Goal: Task Accomplishment & Management: Complete application form

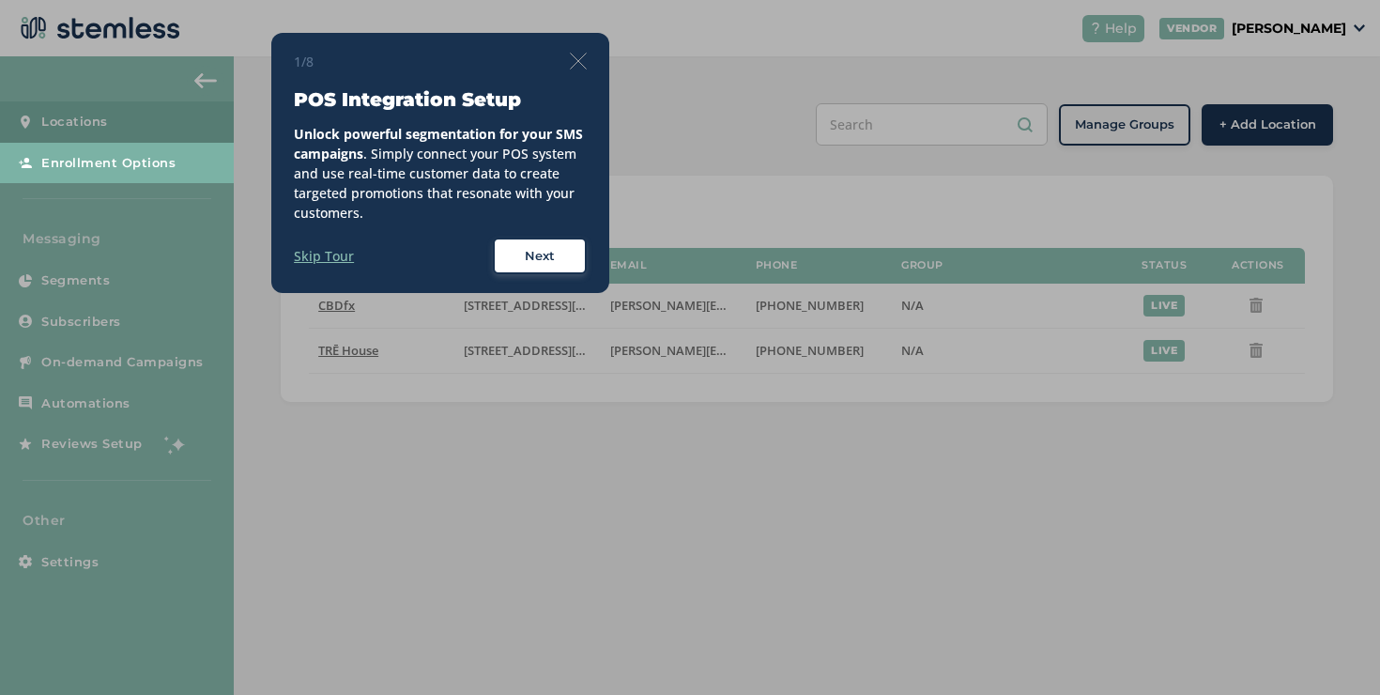
click at [588, 56] on div "1/8 POS Integration Setup Unlock powerful segmentation for your SMS campaigns .…" at bounding box center [440, 163] width 338 height 261
click at [586, 60] on img at bounding box center [578, 61] width 17 height 17
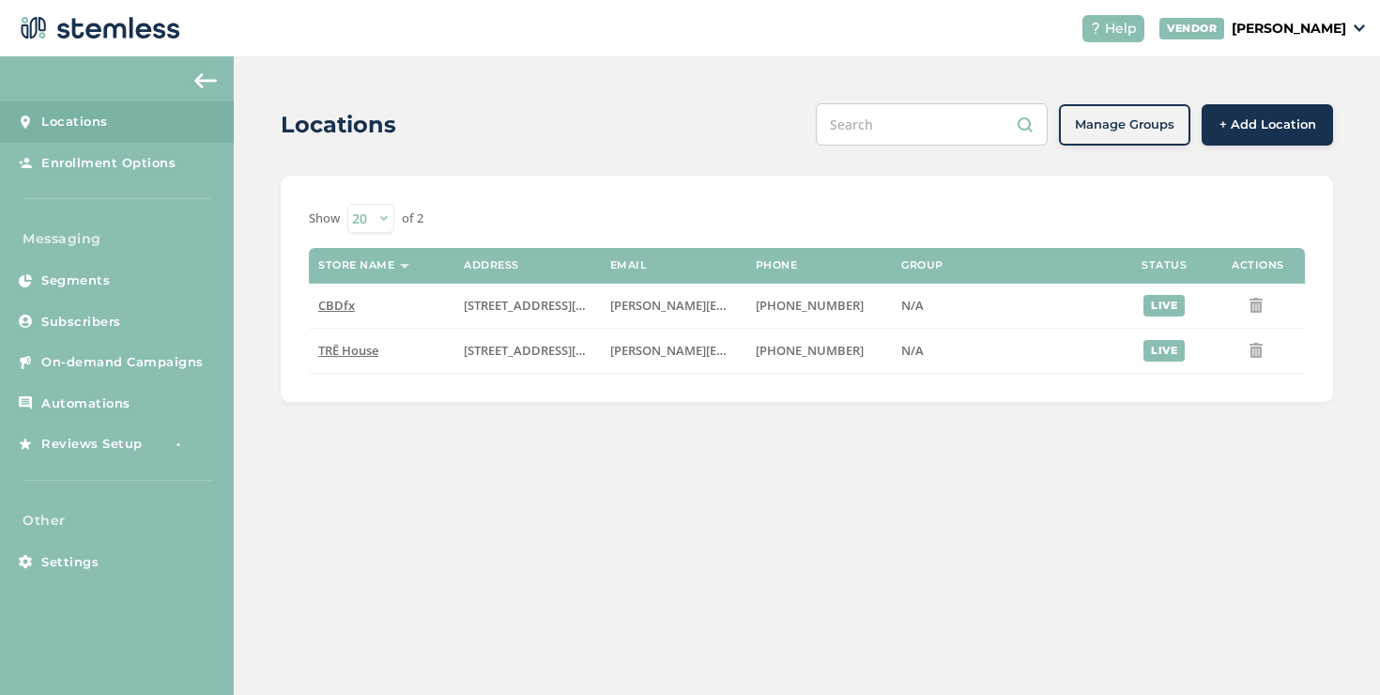
click at [118, 128] on link "Locations" at bounding box center [117, 121] width 234 height 41
click at [343, 308] on span "CBDfx" at bounding box center [336, 305] width 37 height 17
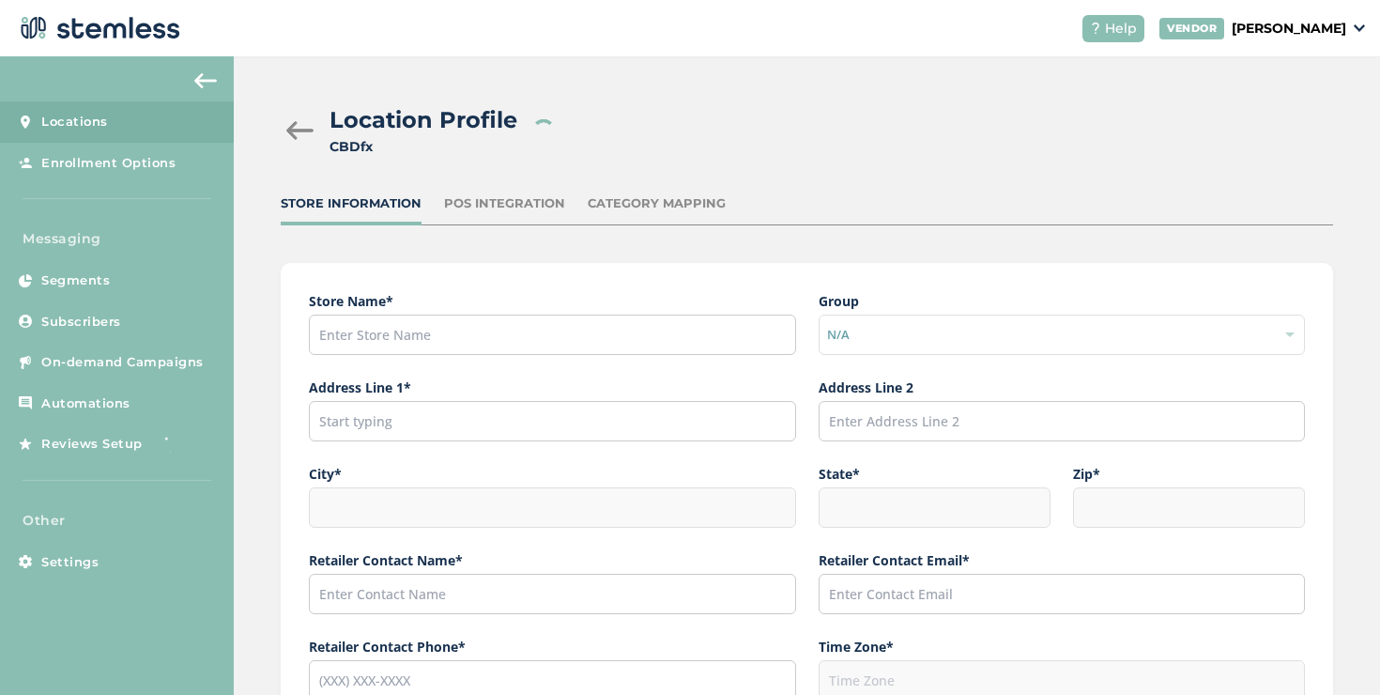
type input "CBDfx"
type input "[STREET_ADDRESS][PERSON_NAME]"
type input "[GEOGRAPHIC_DATA]"
type input "CA"
type input "91311"
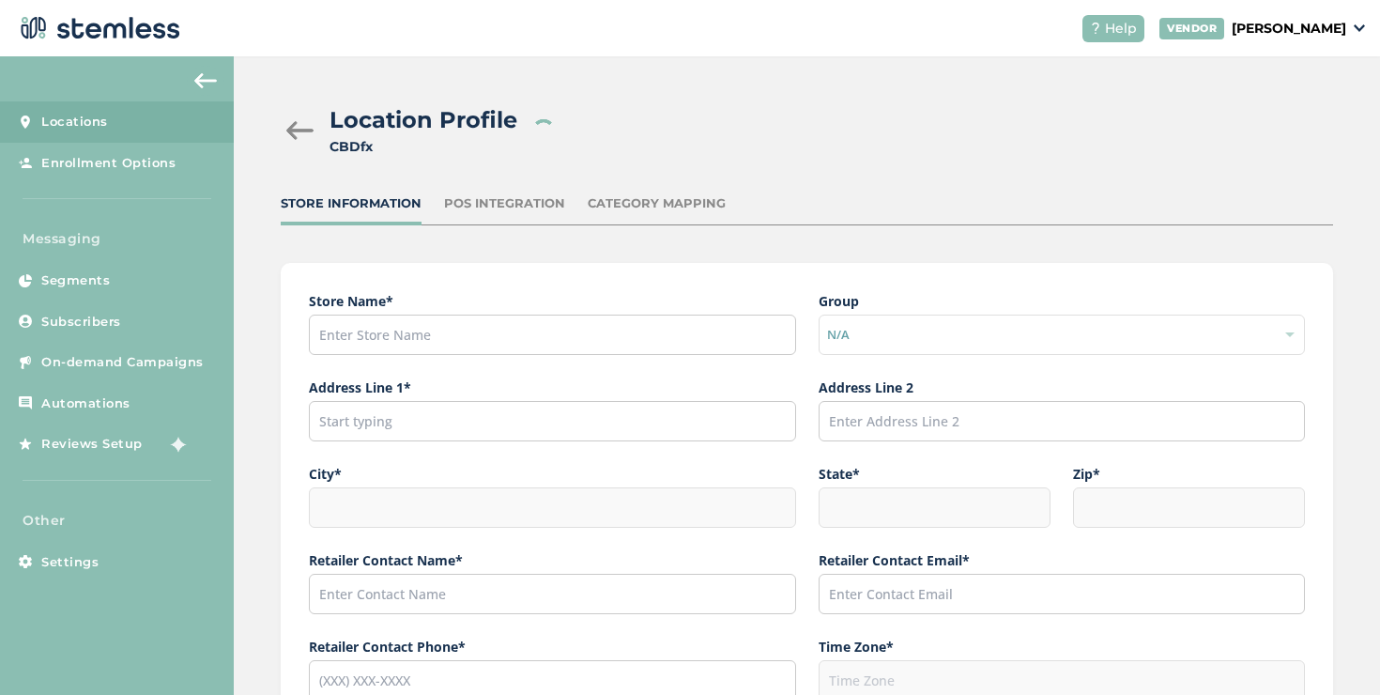
type input "[PERSON_NAME]"
type input "[PERSON_NAME][EMAIL_ADDRESS][DOMAIN_NAME]"
type input "[PHONE_NUMBER]"
type input "America/Los_Angeles"
type input "fx"
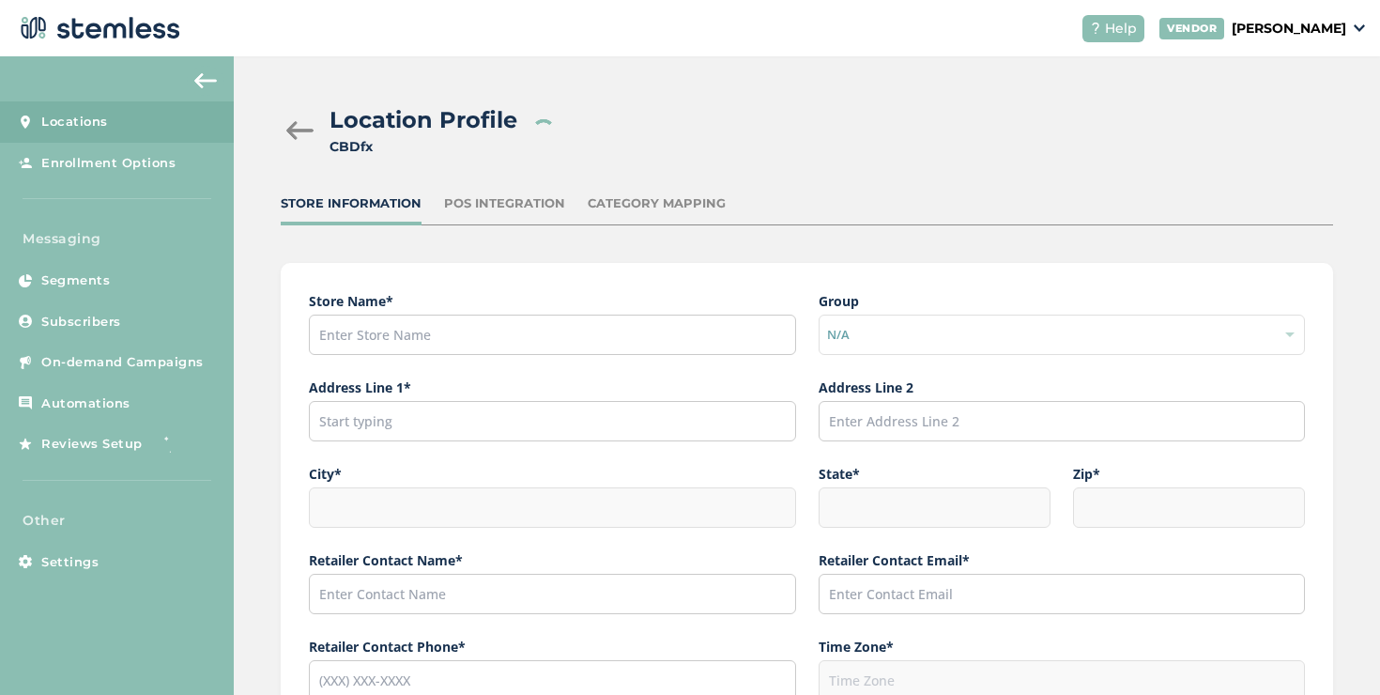
type input "[URL][DOMAIN_NAME]"
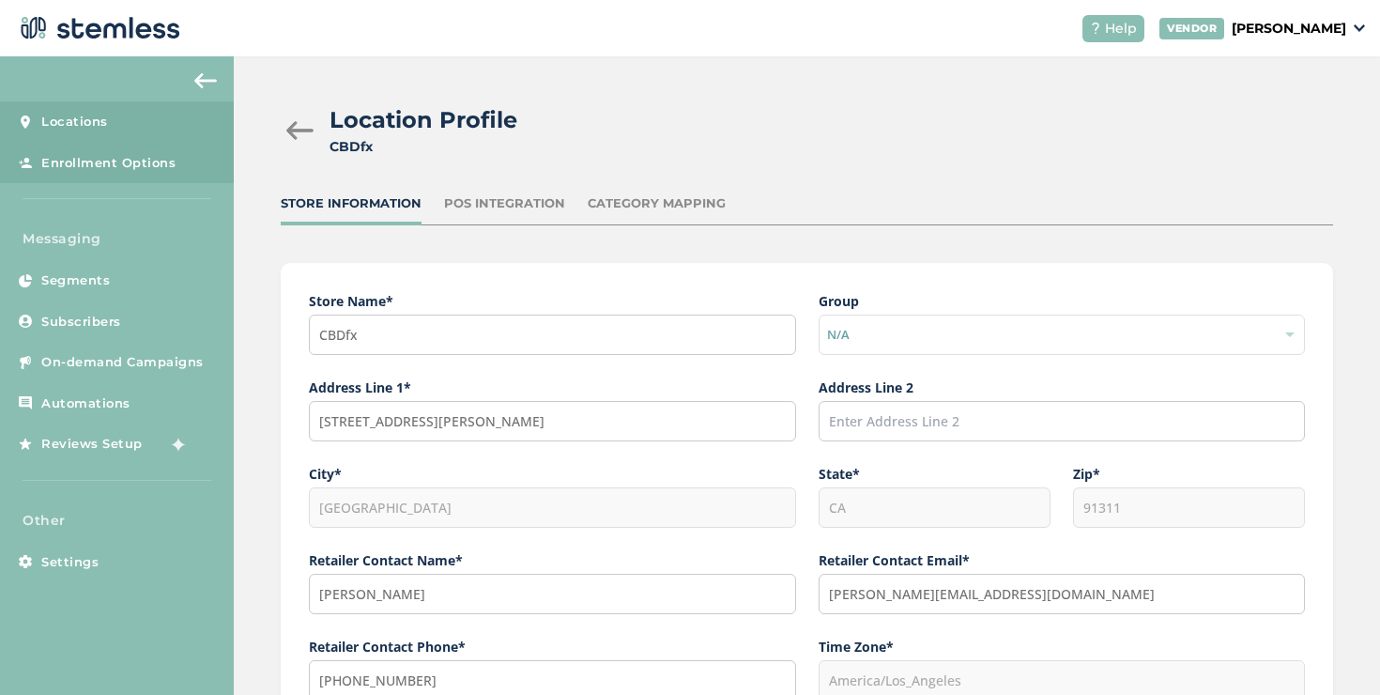
click at [173, 156] on link "Enrollment Options" at bounding box center [117, 163] width 234 height 41
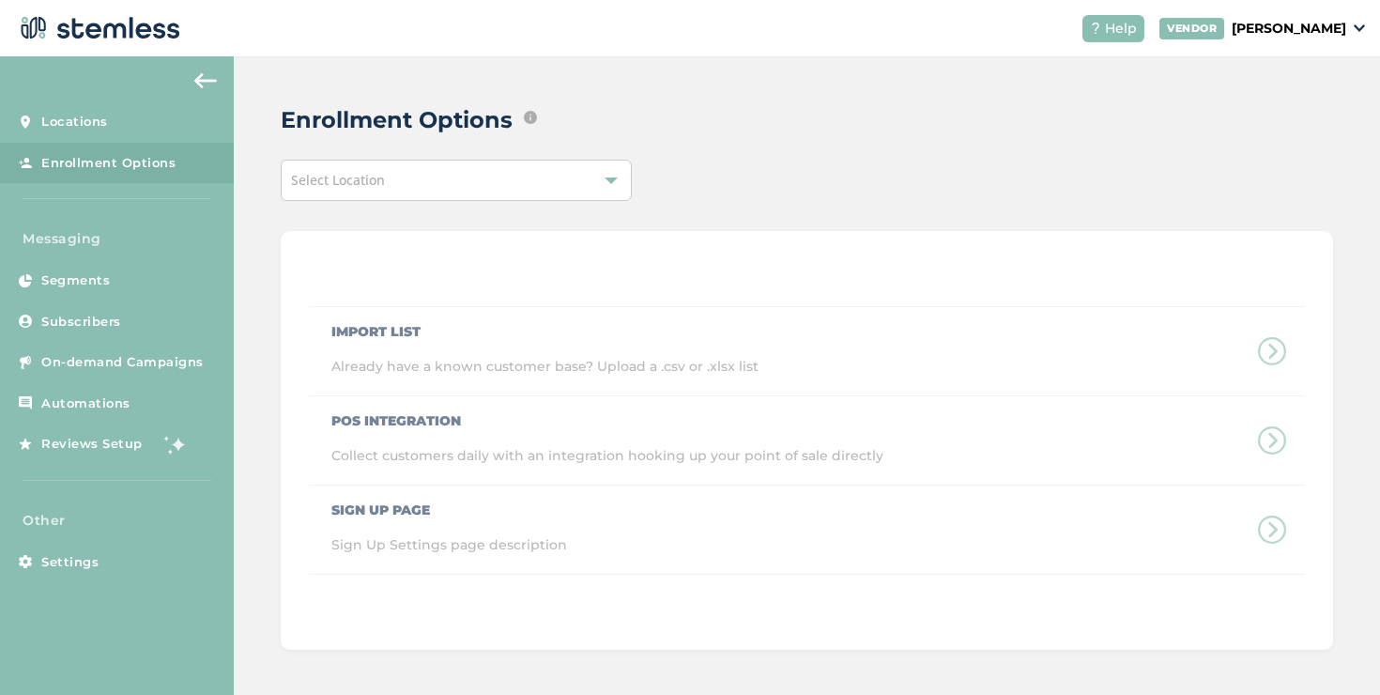
click at [415, 177] on div "Select Location" at bounding box center [456, 180] width 351 height 41
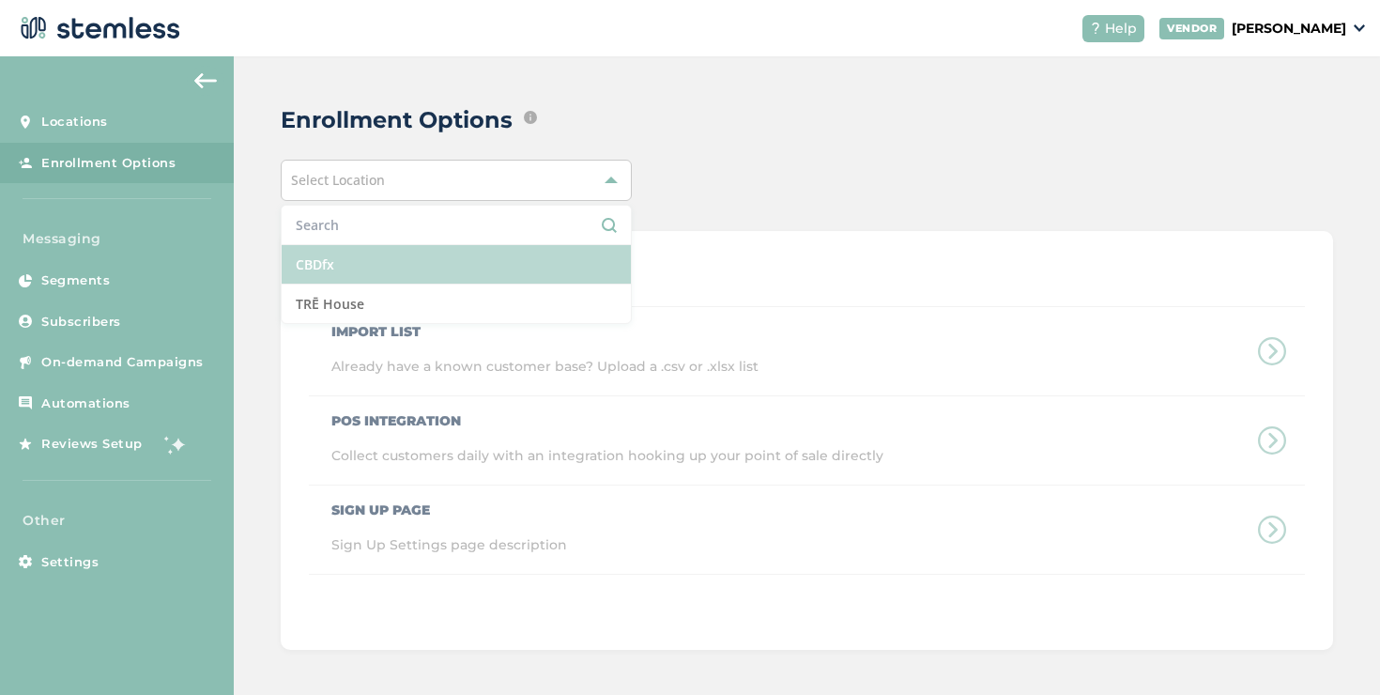
click at [367, 257] on li "CBDfx" at bounding box center [456, 264] width 349 height 39
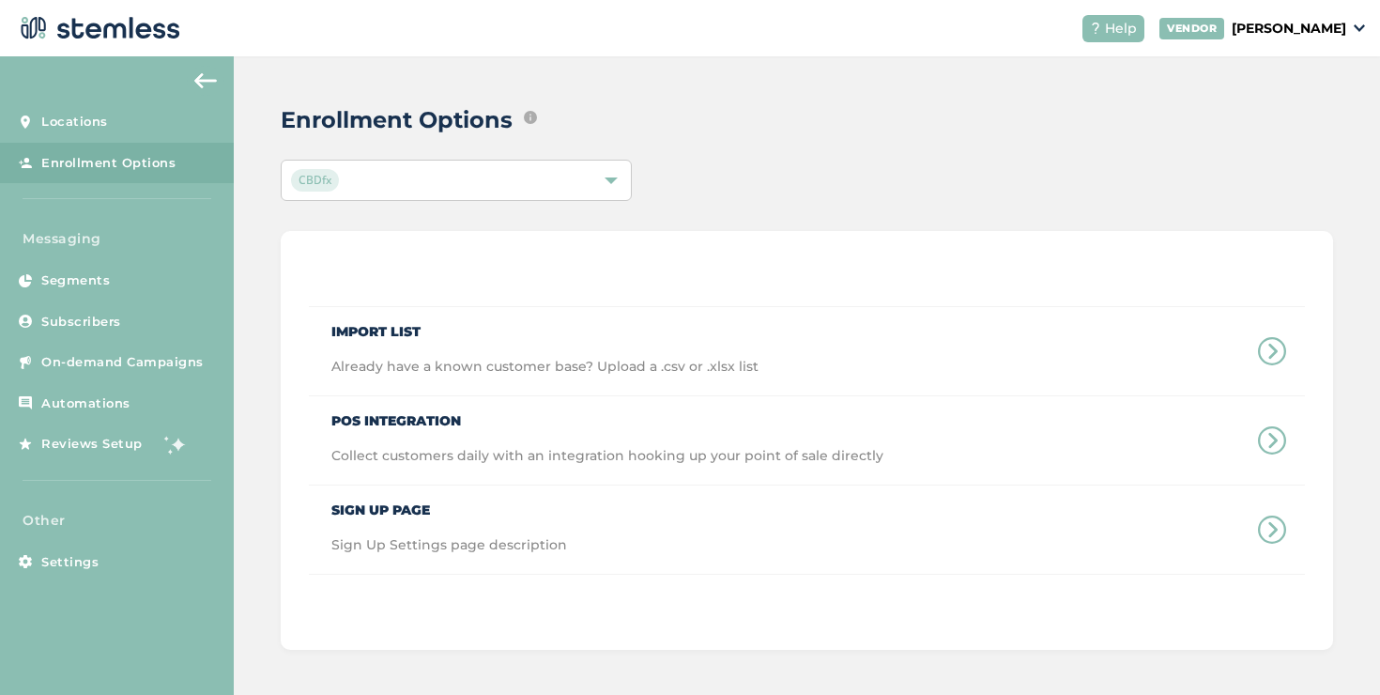
click at [766, 231] on div "Import List Already have a known customer base? Upload a .csv or .xlsx list POS…" at bounding box center [807, 440] width 1053 height 419
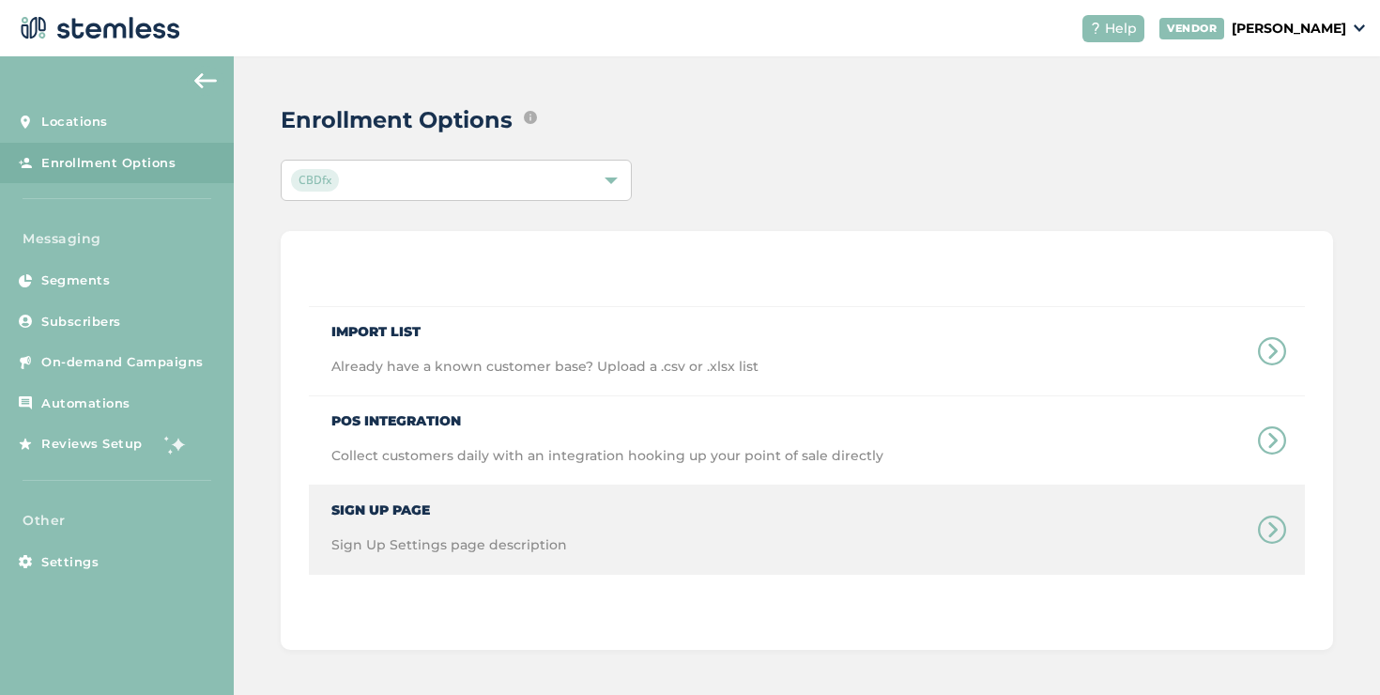
click at [409, 520] on div "Sign Up Page Sign Up Settings page description" at bounding box center [438, 529] width 258 height 88
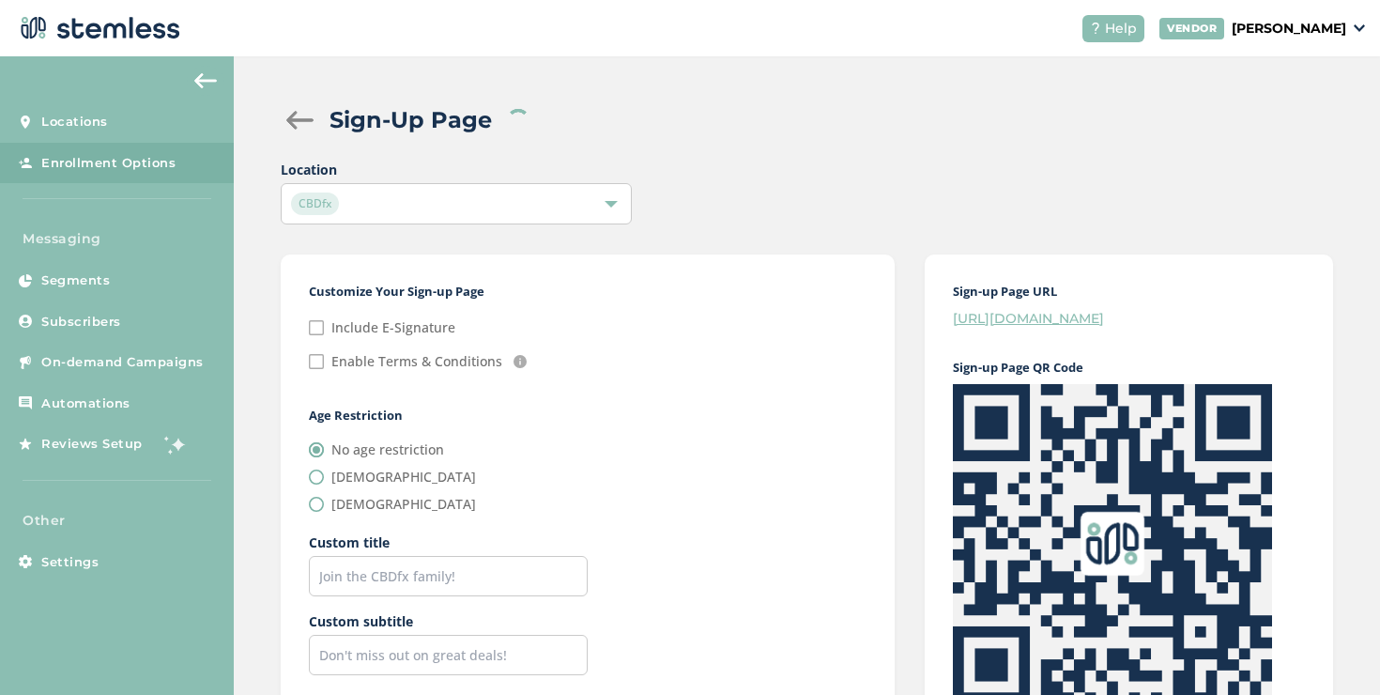
checkbox input "false"
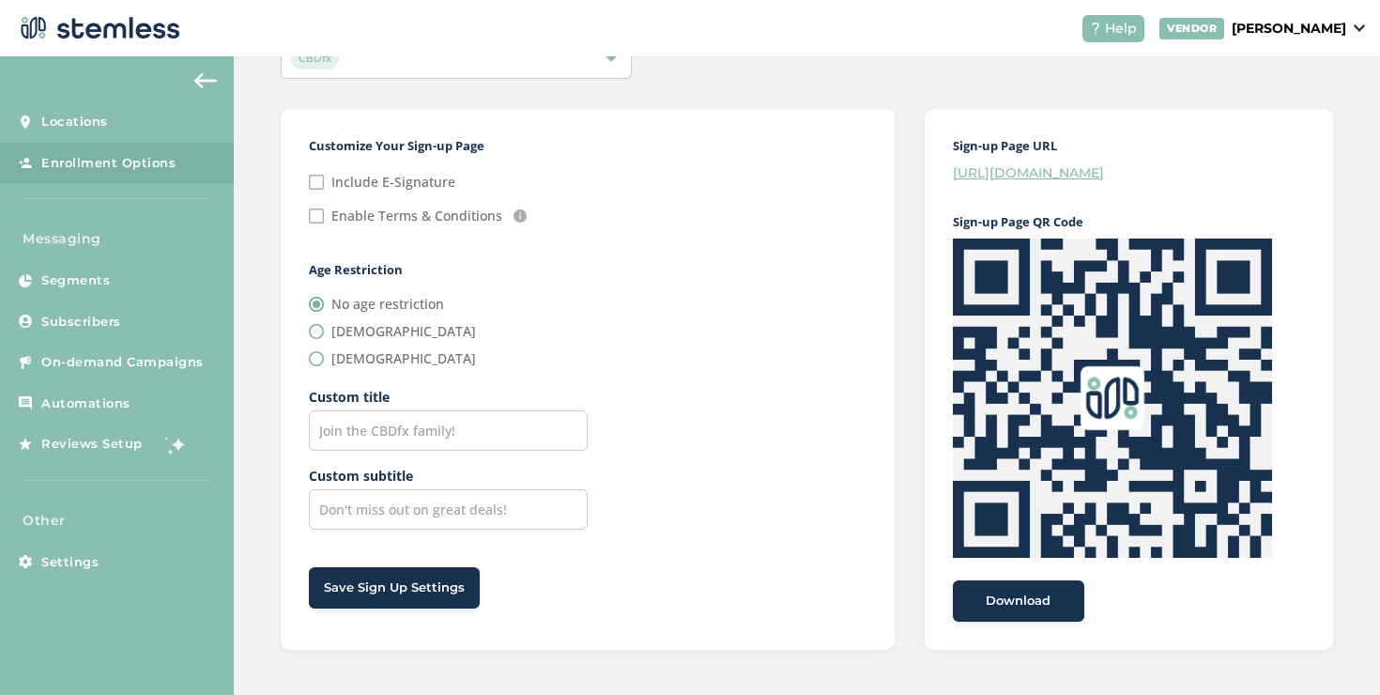
scroll to position [147, 0]
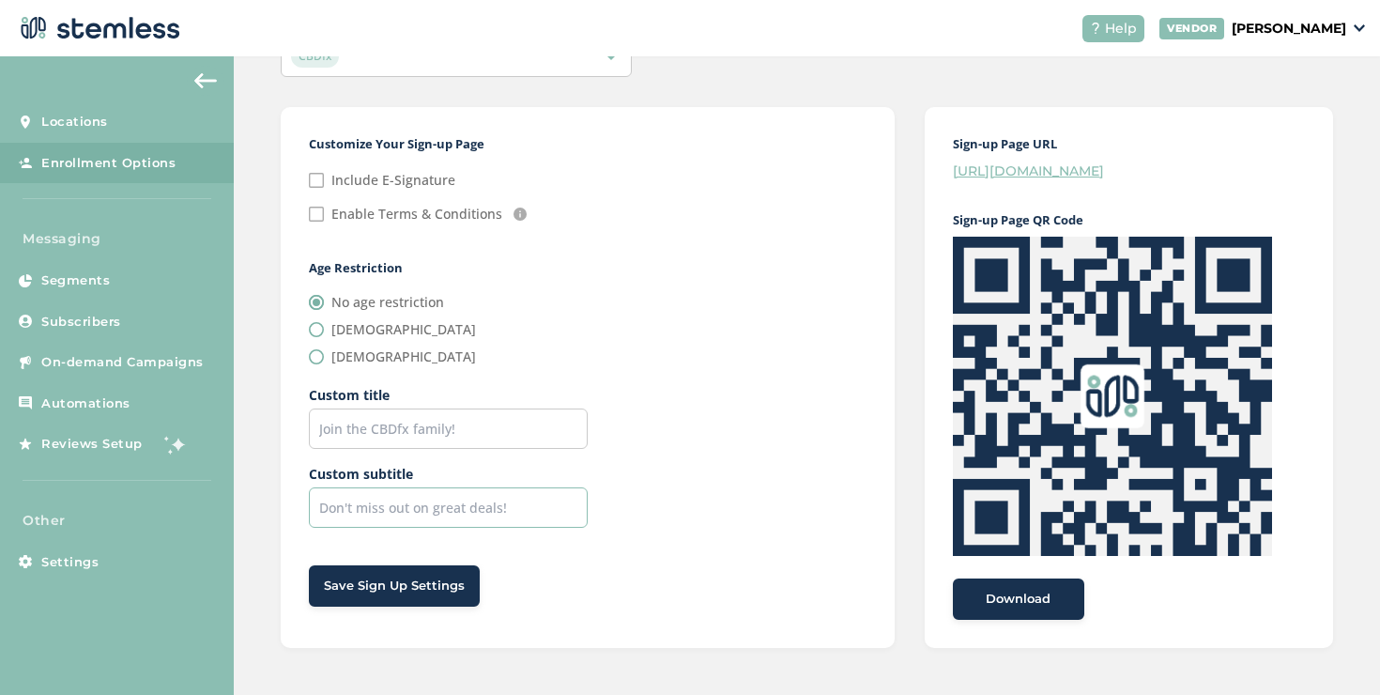
click at [449, 501] on input "text" at bounding box center [448, 507] width 279 height 40
click at [467, 438] on input "text" at bounding box center [448, 428] width 279 height 40
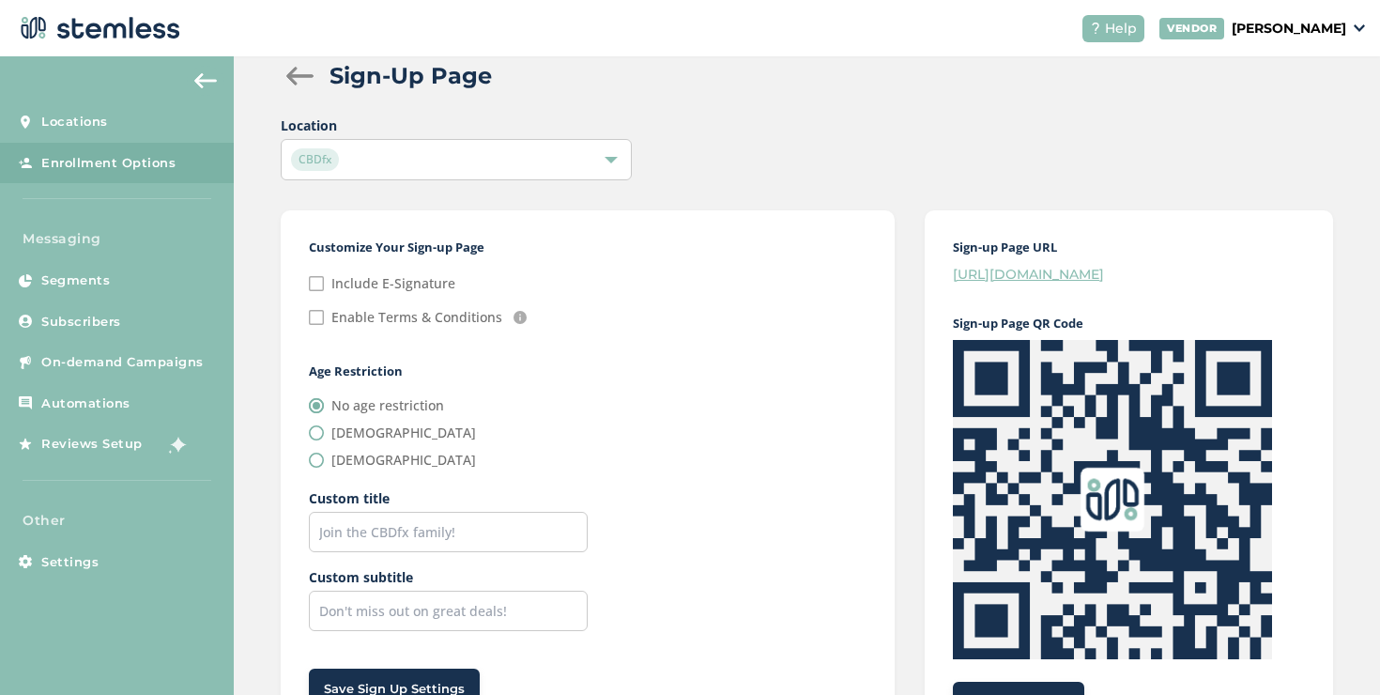
scroll to position [0, 0]
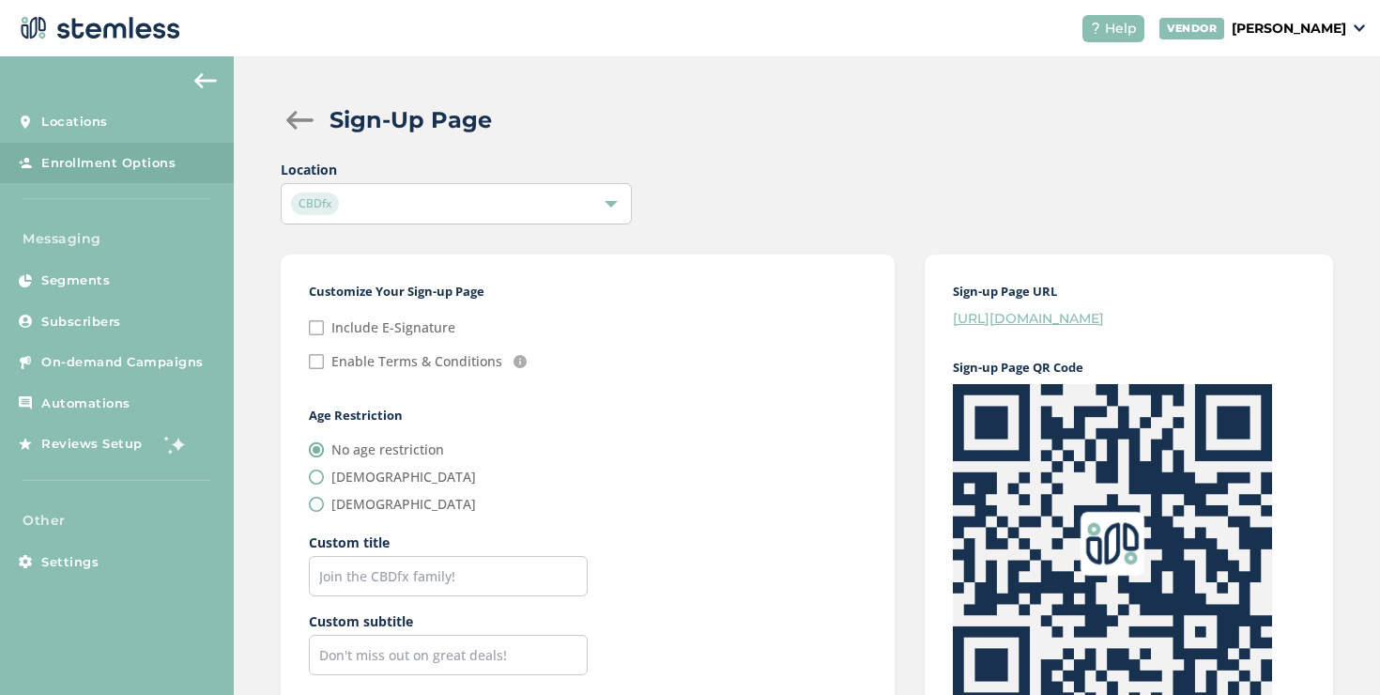
click at [298, 120] on div at bounding box center [300, 120] width 38 height 19
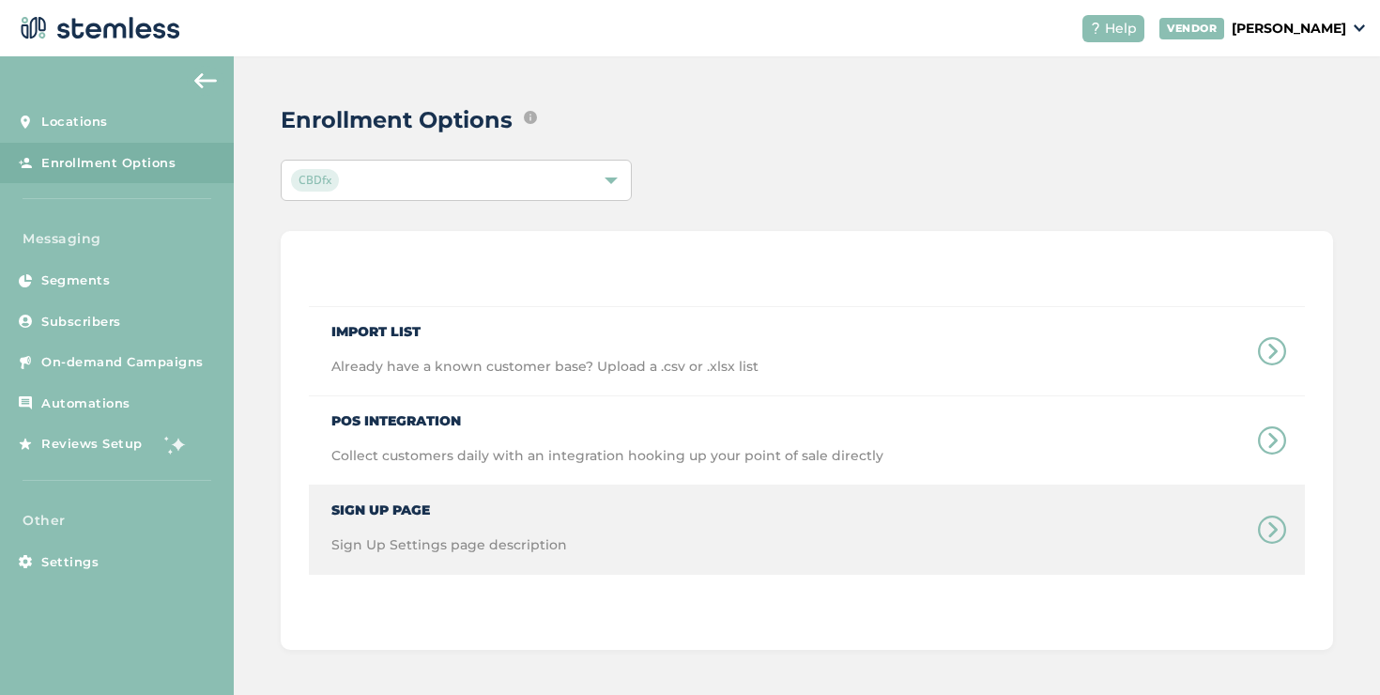
click at [407, 515] on span "Sign Up Page" at bounding box center [449, 502] width 236 height 35
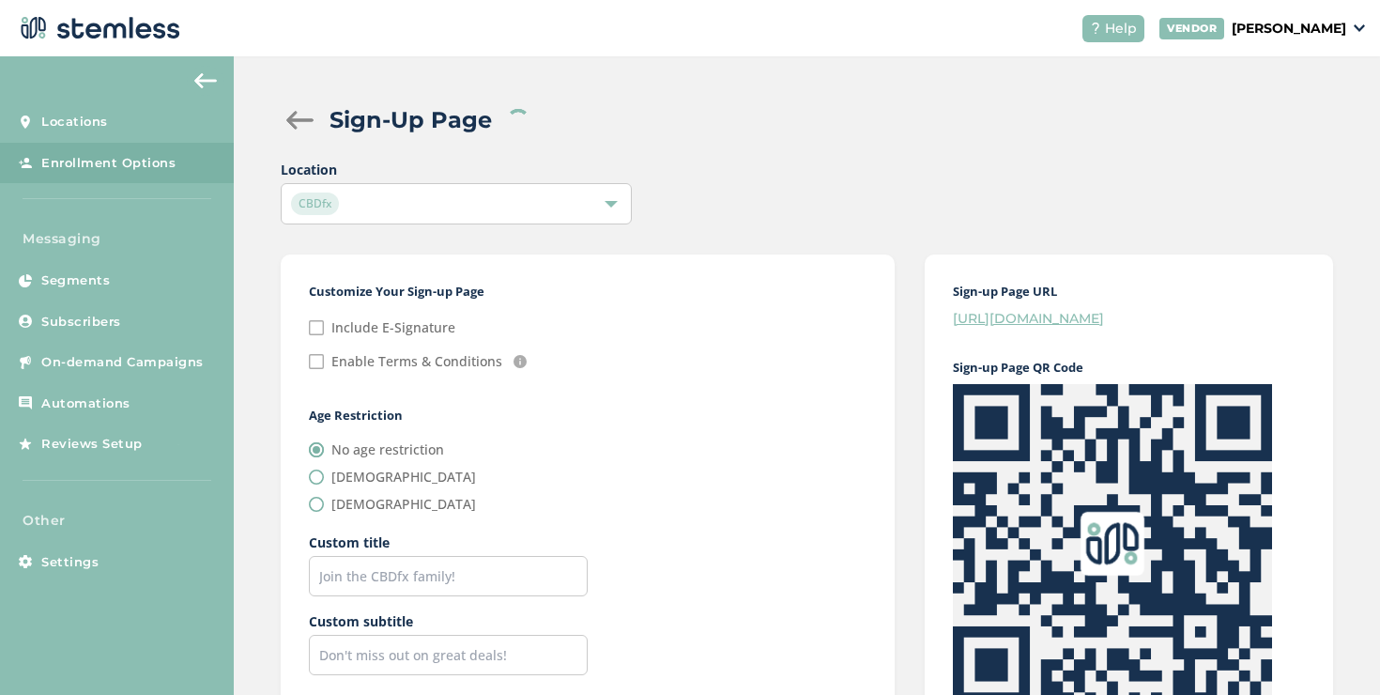
checkbox input "false"
click at [294, 114] on div at bounding box center [300, 120] width 38 height 19
